Goal: Check status: Check status

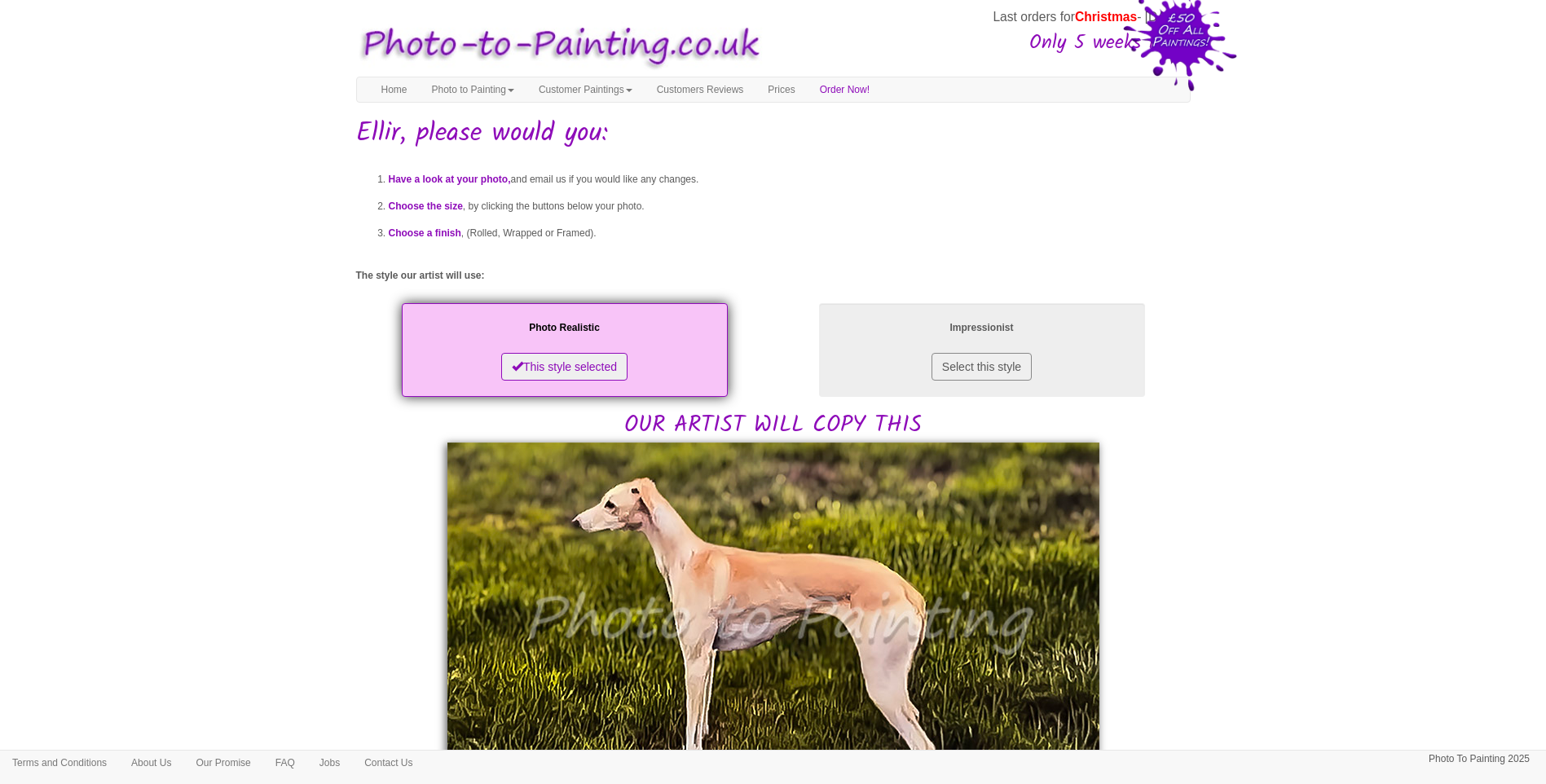
click at [1283, 633] on body "Your painting - risk free Last orders for Christmas - [DATE] Only 5 weeks left!…" at bounding box center [773, 781] width 1546 height 1547
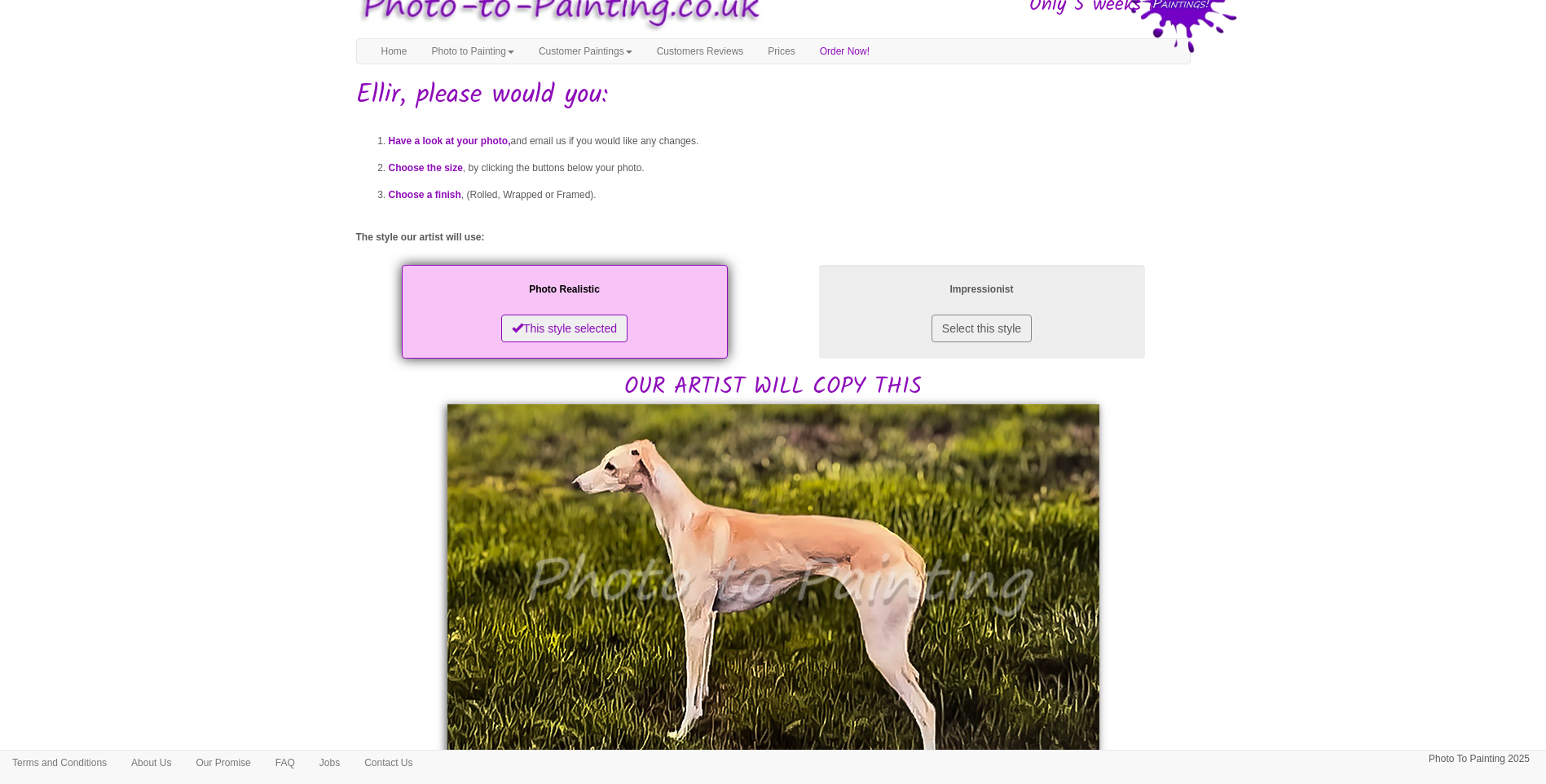
scroll to position [271, 0]
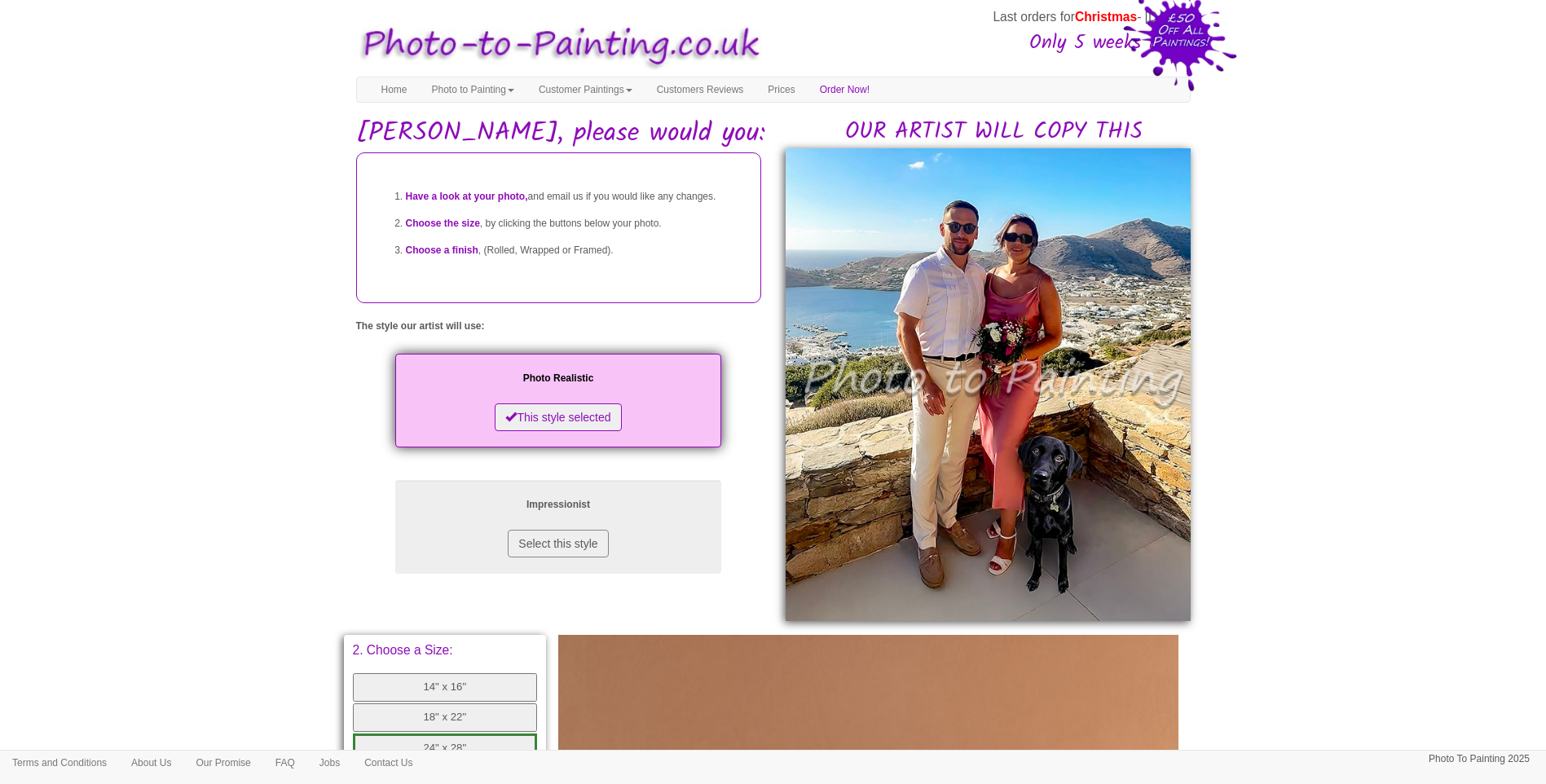
click at [1307, 507] on body "Your painting - risk free Last orders for Christmas - [DATE] Only 5 weeks left!…" at bounding box center [773, 668] width 1546 height 1322
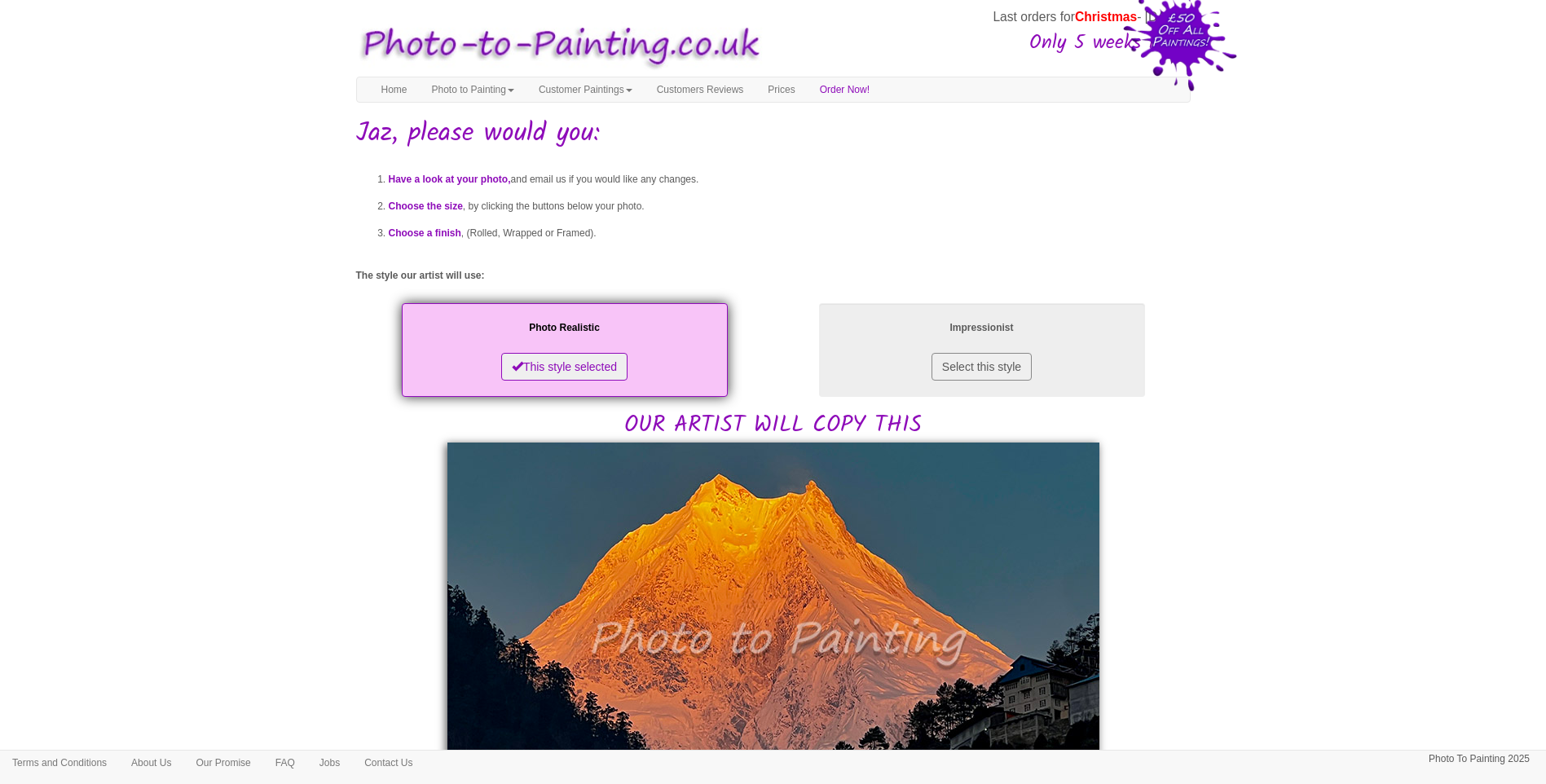
click at [316, 494] on body "Your painting - risk free Last orders for Christmas - [DATE] Only 5 weeks left!…" at bounding box center [773, 782] width 1546 height 1548
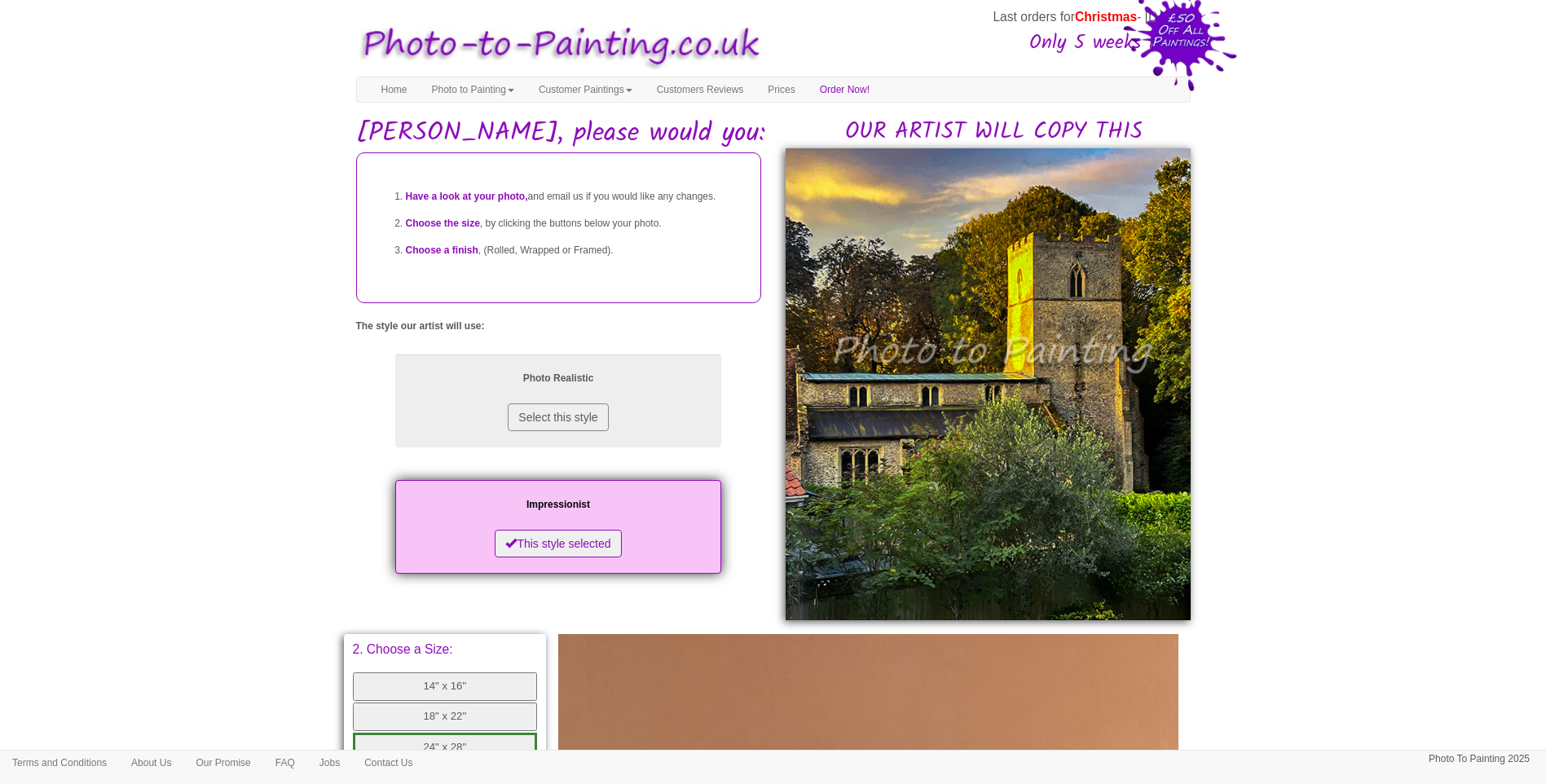
click at [1321, 519] on body "Your painting - risk free Last orders for Christmas - [DATE] Only 5 weeks left!…" at bounding box center [773, 668] width 1546 height 1321
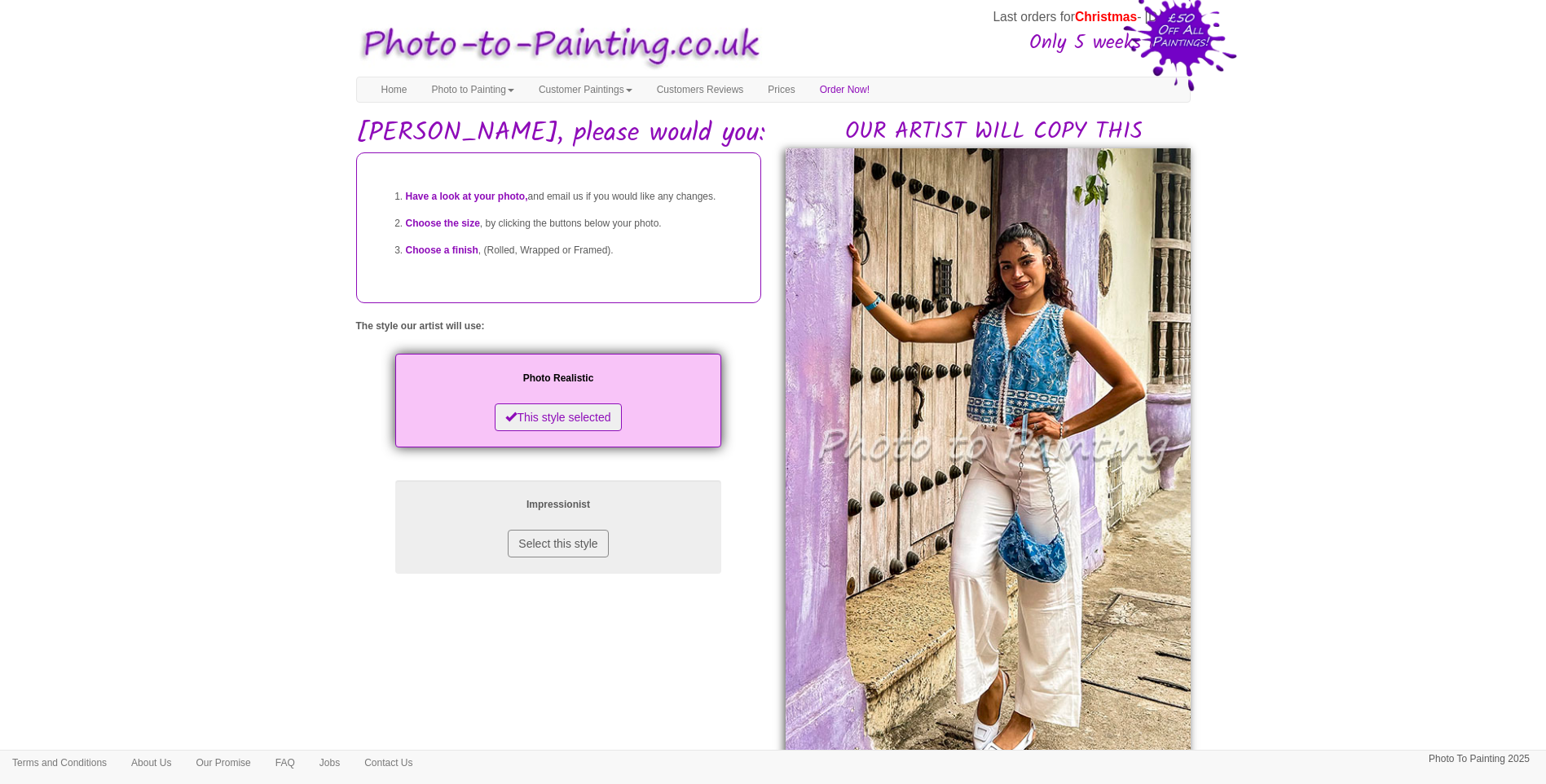
click at [653, 644] on div "Have a look at your photo, and email us if you would like any changes. Choose t…" at bounding box center [773, 468] width 859 height 633
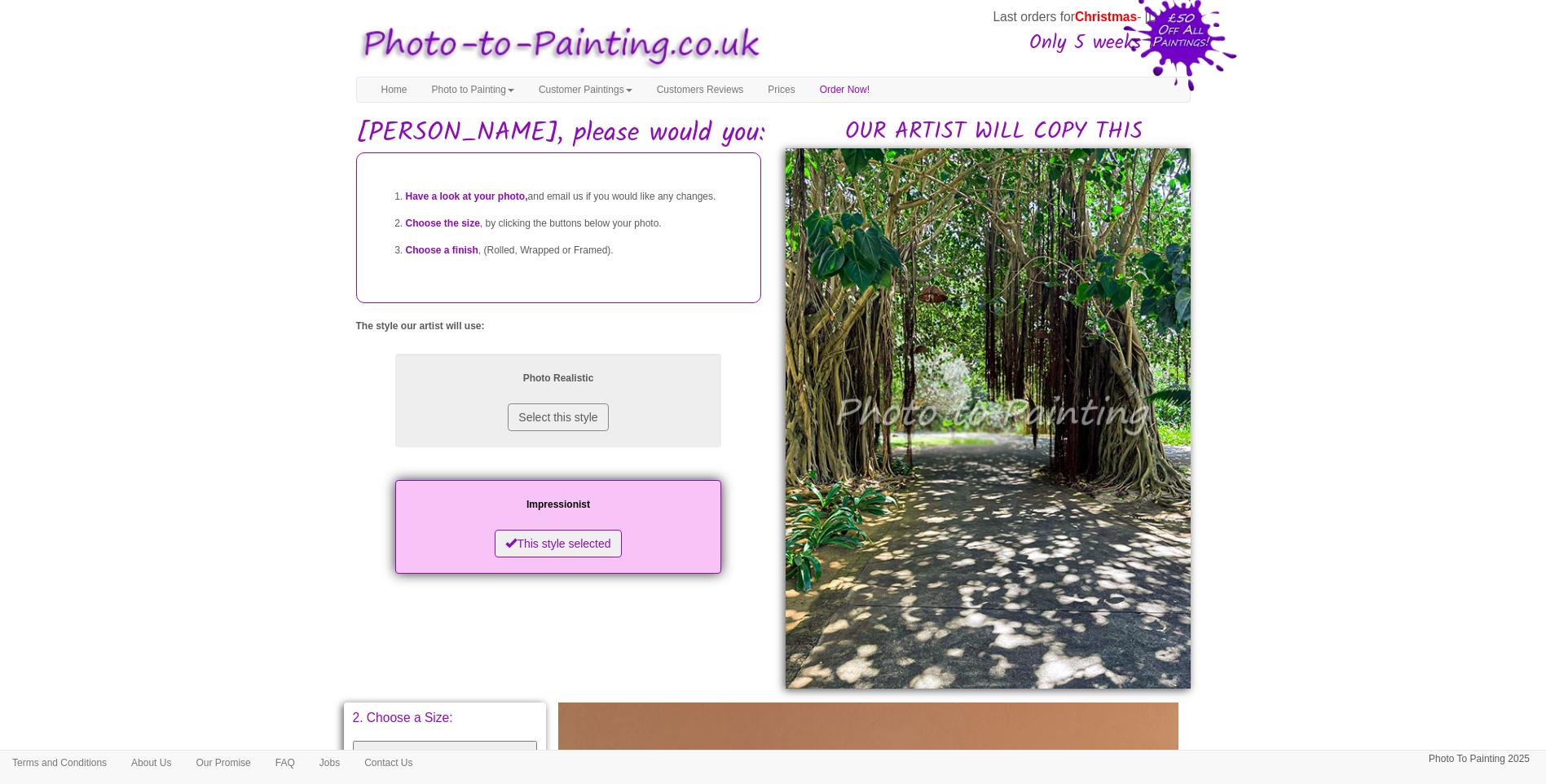
click at [1318, 450] on body "Your painting - risk free Last orders for Christmas - [DATE] Only 5 weeks left!…" at bounding box center [773, 702] width 1546 height 1388
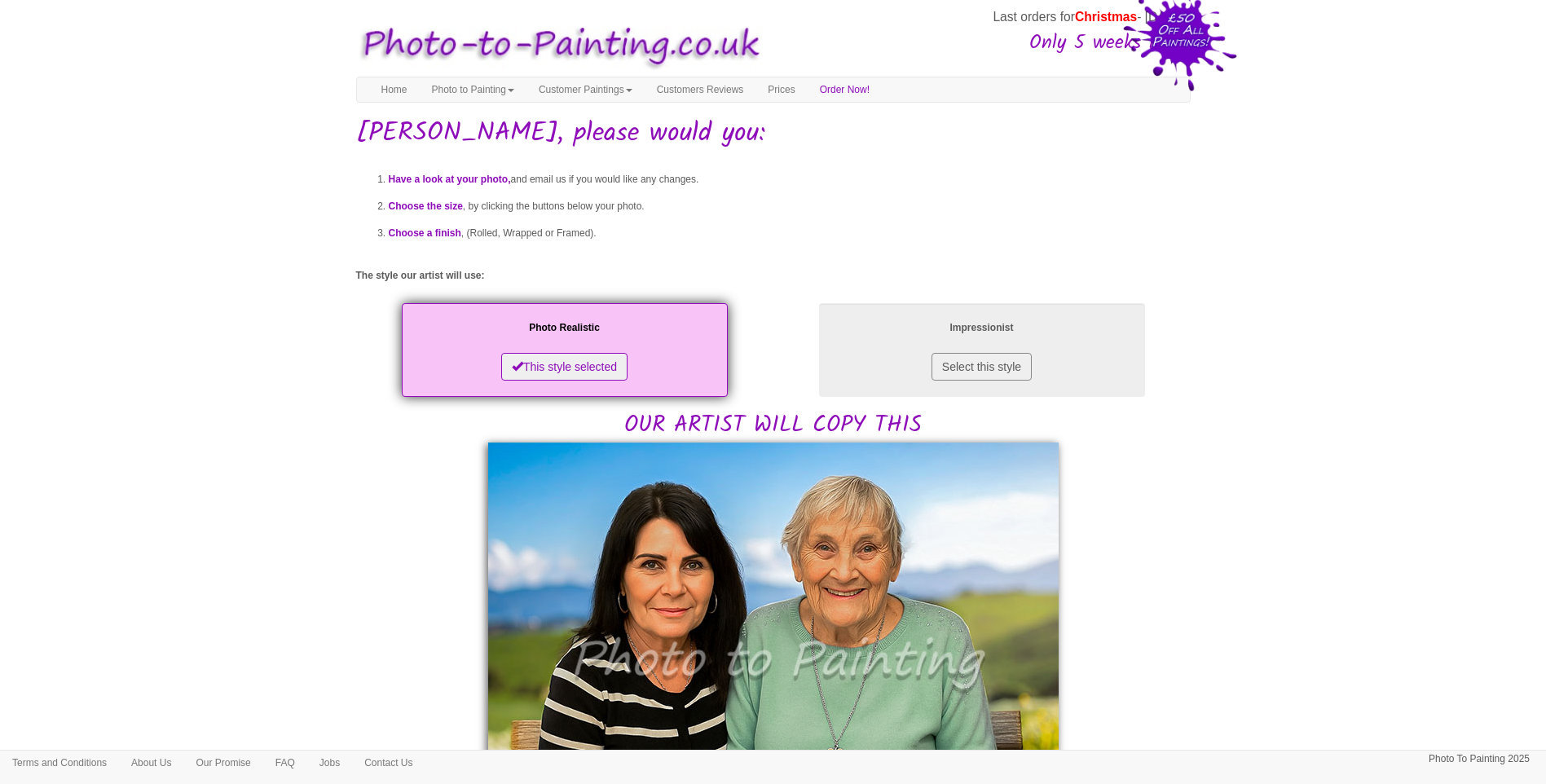
click at [1222, 564] on body "Your painting - risk free Last orders for Christmas - [DATE] Only 5 weeks left!…" at bounding box center [773, 788] width 1546 height 1559
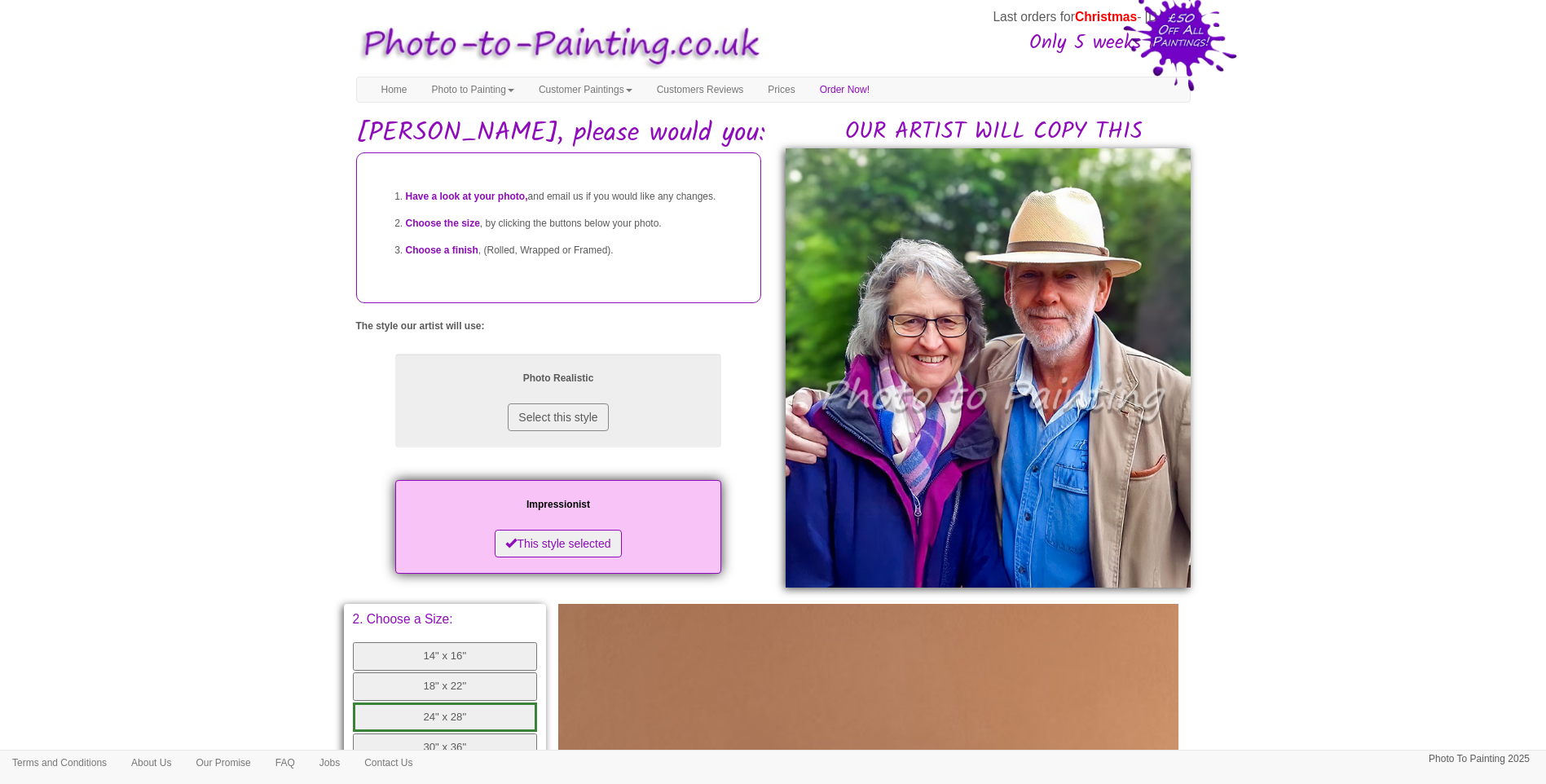
click at [1277, 485] on body "Your painting - risk free Last orders for Christmas - 21st Nov Only 5 weeks lef…" at bounding box center [773, 652] width 1546 height 1290
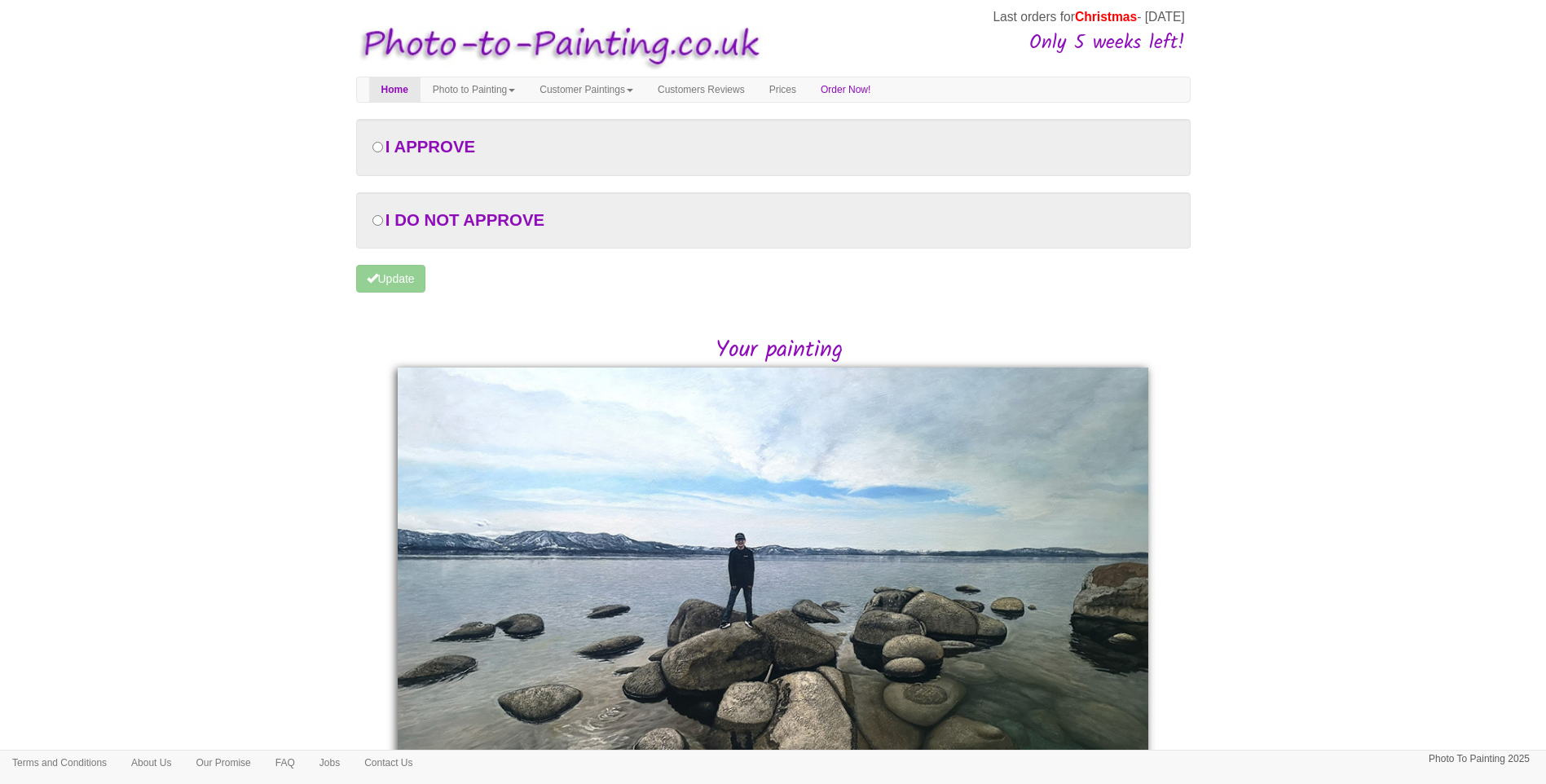
click at [1345, 611] on body "Your painting - risk free Last orders for Christmas - 21st Nov Only 5 weeks lef…" at bounding box center [773, 466] width 1546 height 916
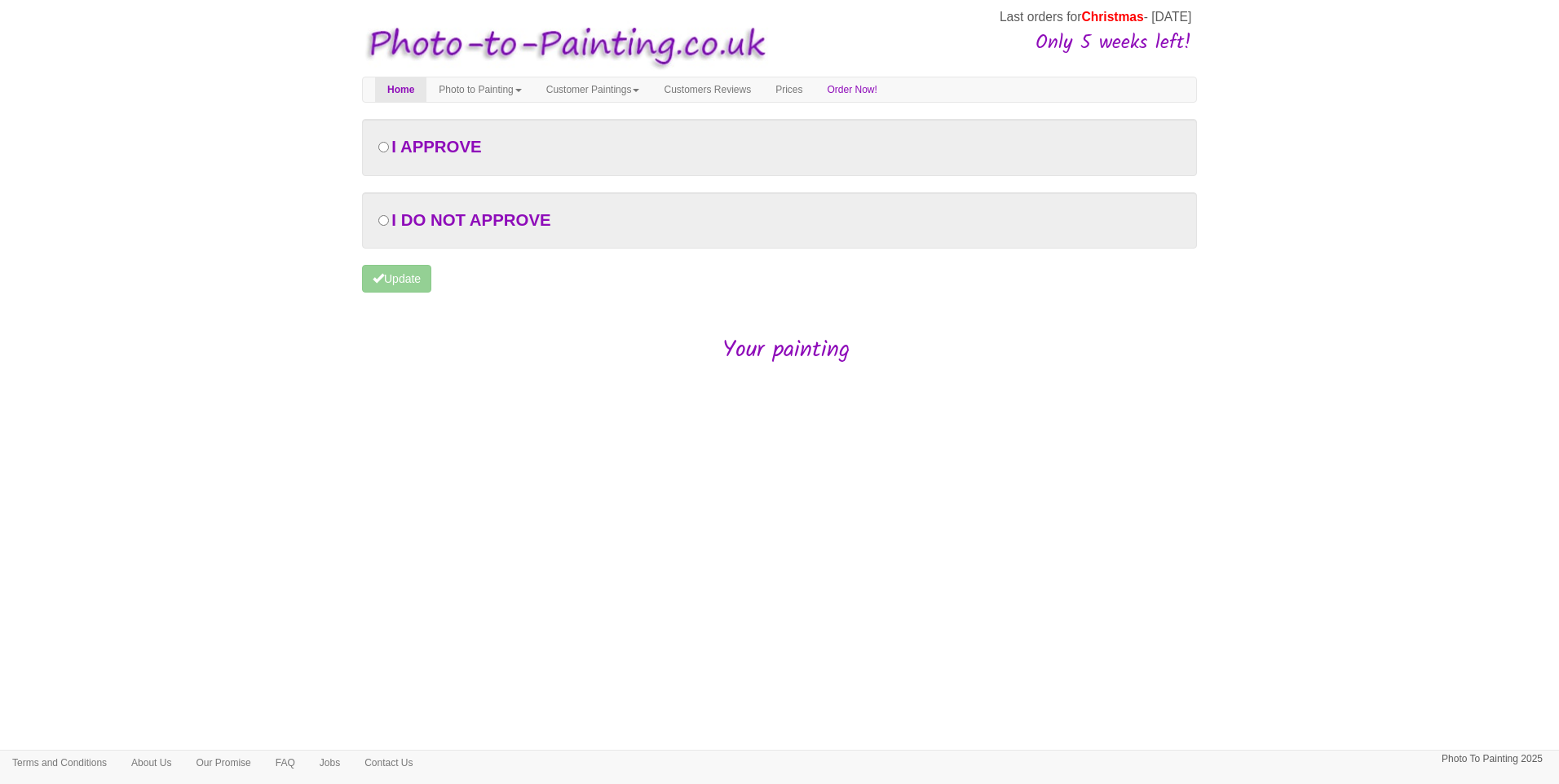
click at [1009, 469] on html "Your painting - risk free Last orders for Christmas - 21st Nov Only 5 weeks lef…" at bounding box center [779, 235] width 1559 height 469
